Goal: Information Seeking & Learning: Learn about a topic

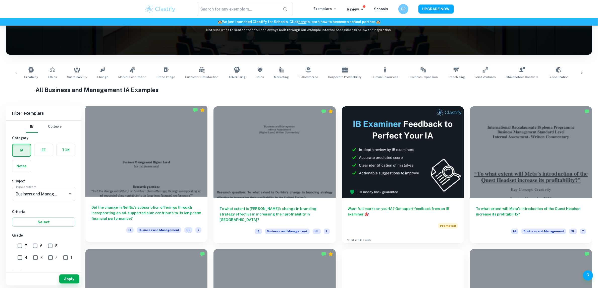
scroll to position [94, 0]
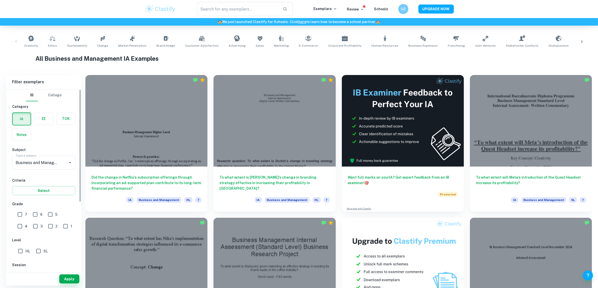
click at [24, 214] on input "7" at bounding box center [20, 215] width 10 height 10
checkbox input "true"
click at [40, 211] on input "6" at bounding box center [35, 215] width 10 height 10
checkbox input "true"
click at [46, 214] on input "5" at bounding box center [50, 215] width 10 height 10
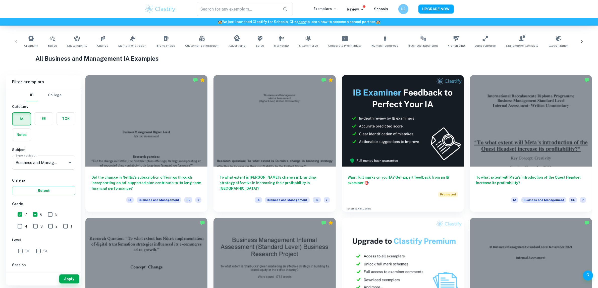
checkbox input "true"
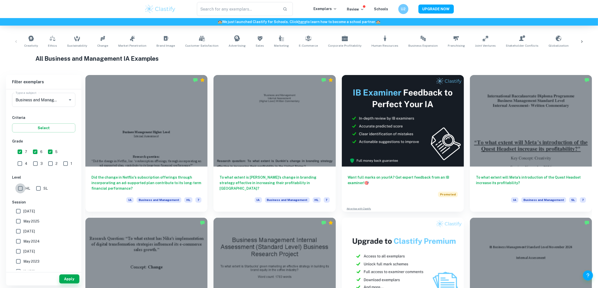
click at [22, 188] on input "HL" at bounding box center [20, 189] width 10 height 10
checkbox input "true"
click at [31, 207] on label "May 2026" at bounding box center [42, 212] width 58 height 10
click at [23, 207] on input "May 2026" at bounding box center [18, 212] width 10 height 10
checkbox input "true"
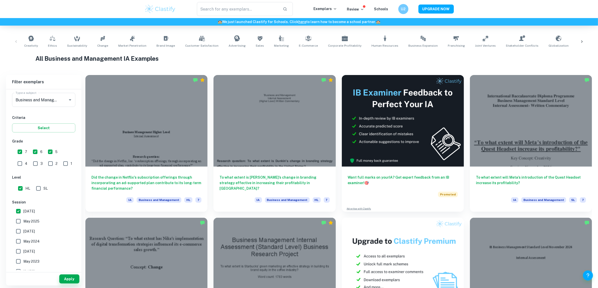
click at [27, 220] on span "May 2025" at bounding box center [31, 222] width 16 height 6
click at [23, 220] on input "May 2025" at bounding box center [18, 222] width 10 height 10
checkbox input "true"
click at [29, 231] on span "November 2024" at bounding box center [29, 232] width 12 height 6
click at [23, 231] on input "November 2024" at bounding box center [18, 232] width 10 height 10
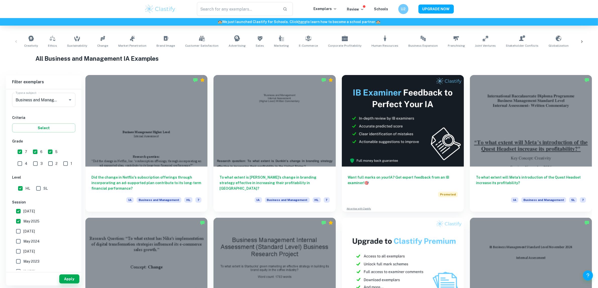
checkbox input "true"
click at [26, 241] on span "May 2024" at bounding box center [31, 242] width 16 height 6
click at [23, 241] on input "May 2024" at bounding box center [18, 242] width 10 height 10
checkbox input "true"
click at [71, 284] on button "Apply" at bounding box center [69, 279] width 20 height 9
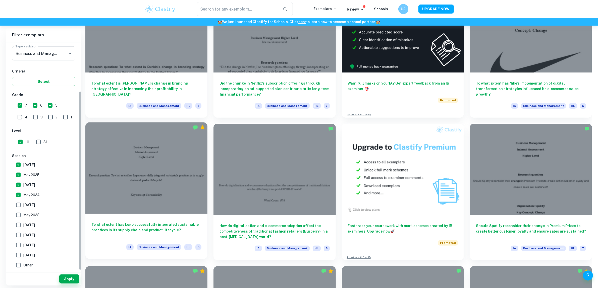
scroll to position [62, 0]
drag, startPoint x: 162, startPoint y: 196, endPoint x: 171, endPoint y: 197, distance: 9.1
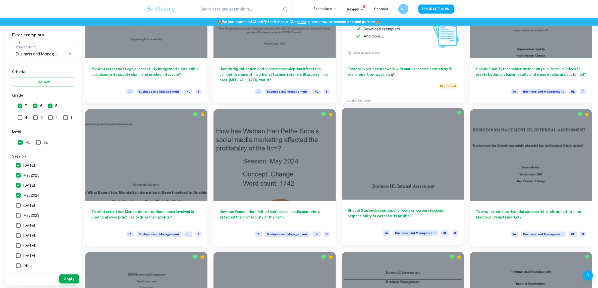
scroll to position [440, 0]
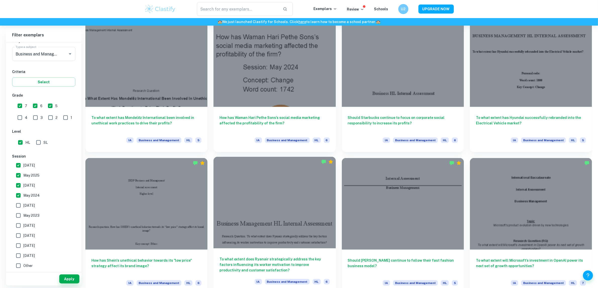
click at [272, 287] on div "IA Business and Management HL 6" at bounding box center [292, 283] width 75 height 9
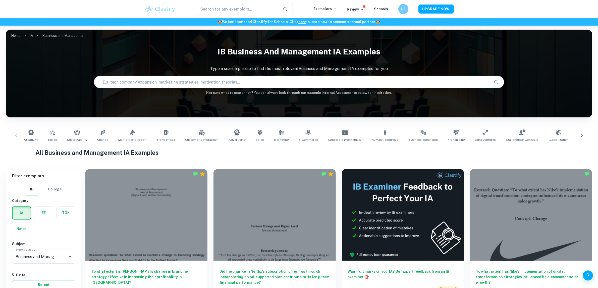
scroll to position [297, 0]
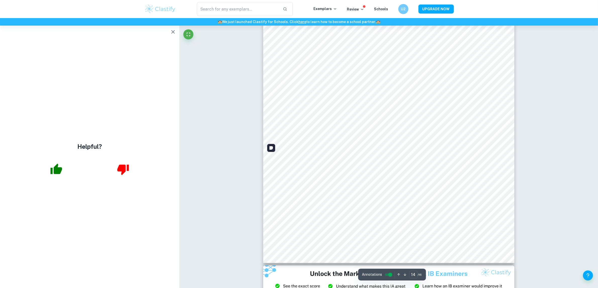
scroll to position [4441, 0]
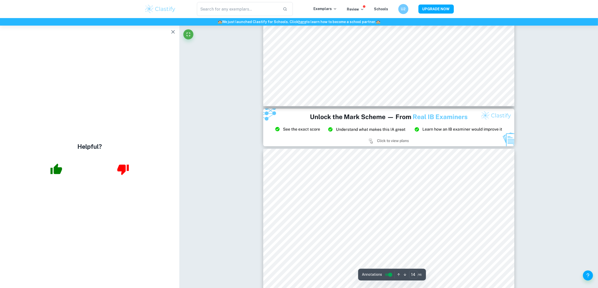
type input "15"
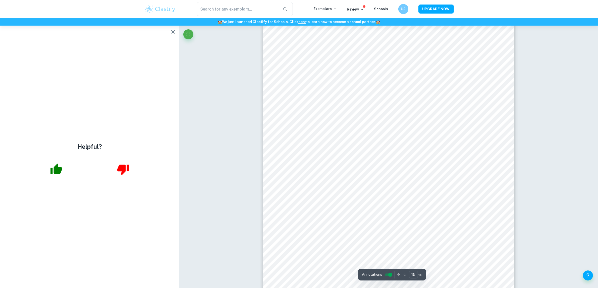
scroll to position [4818, 0]
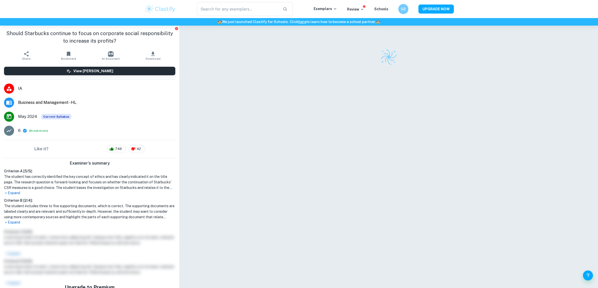
checkbox input "true"
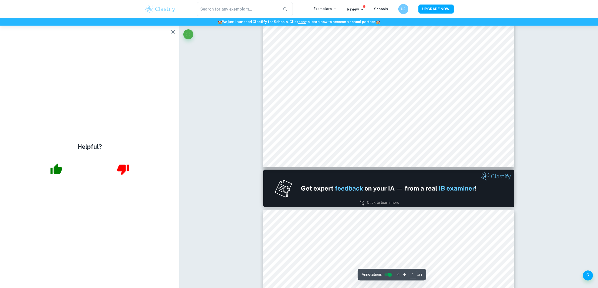
scroll to position [345, 0]
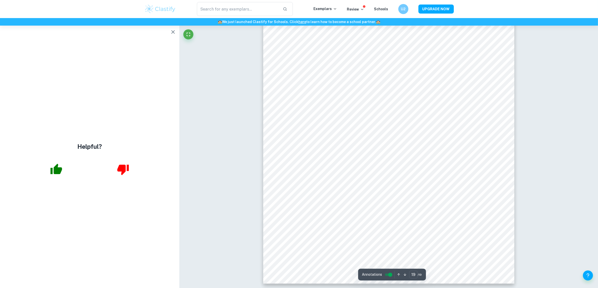
scroll to position [6099, 0]
